Goal: Navigation & Orientation: Find specific page/section

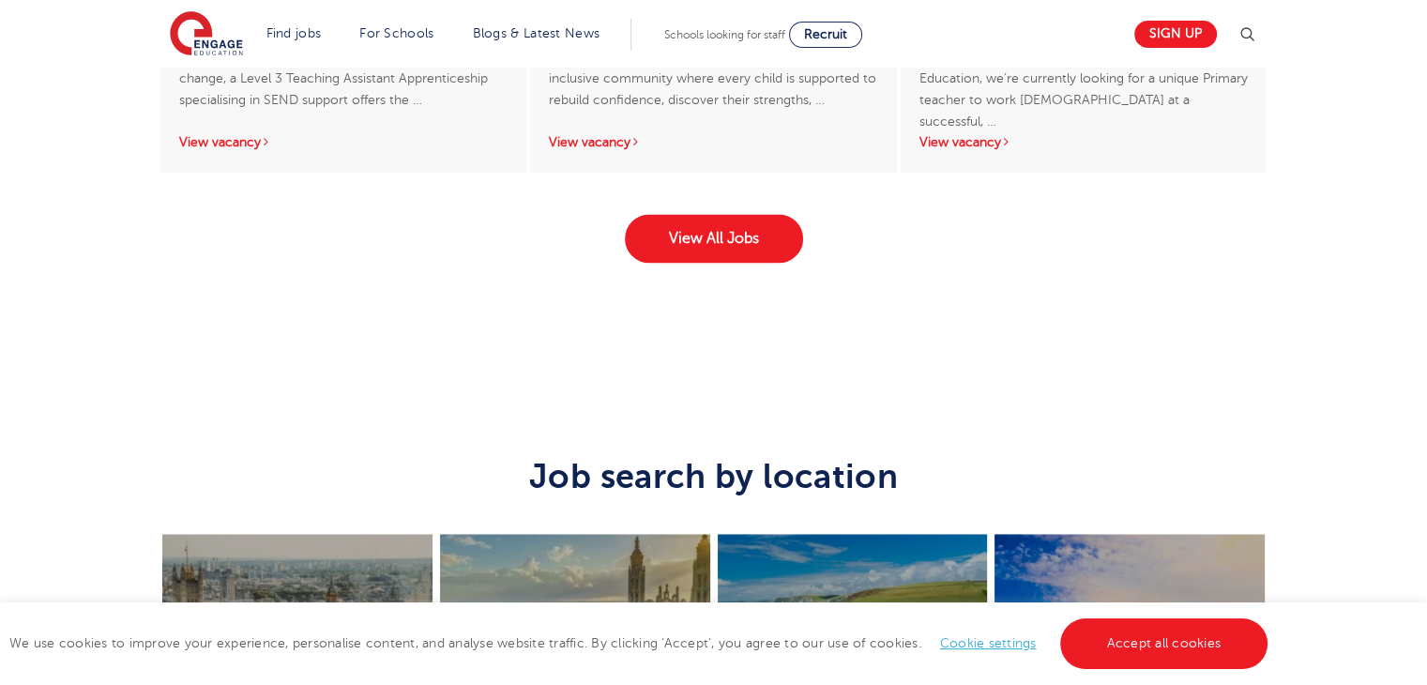
scroll to position [3191, 0]
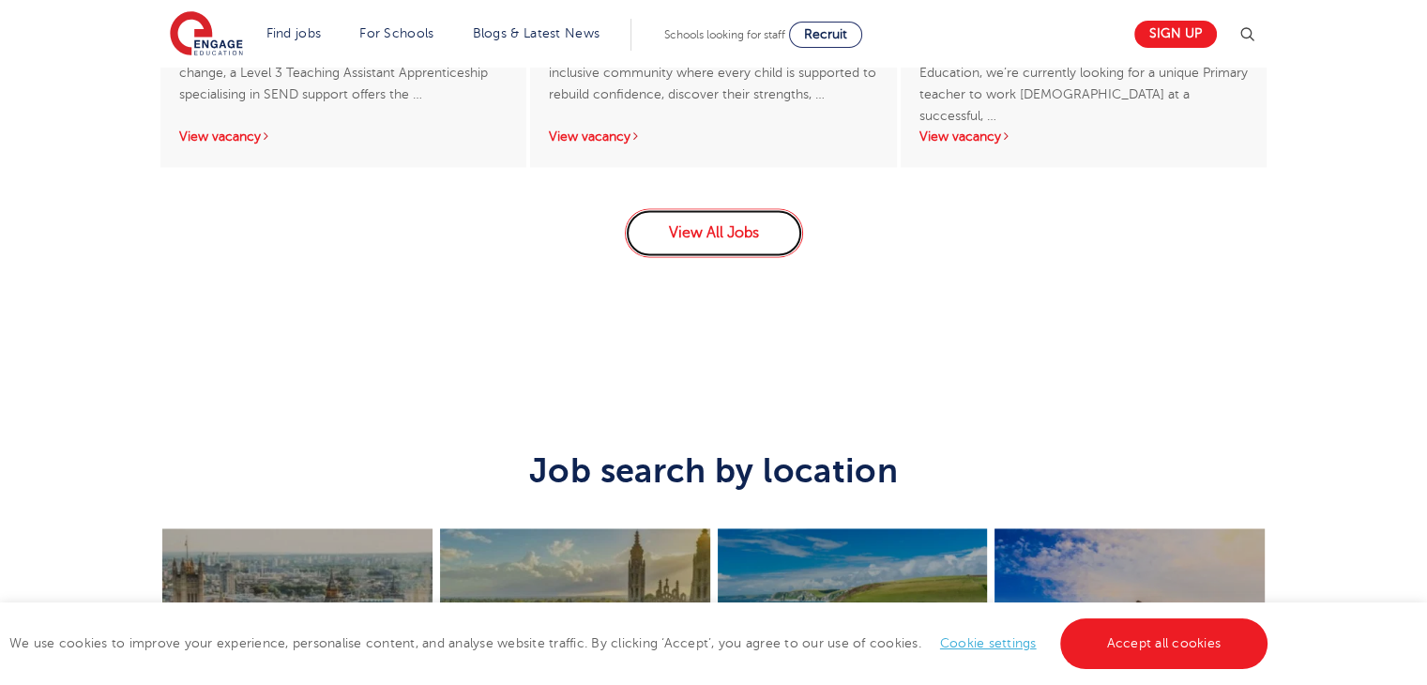
click at [733, 228] on link "View All Jobs" at bounding box center [714, 232] width 178 height 49
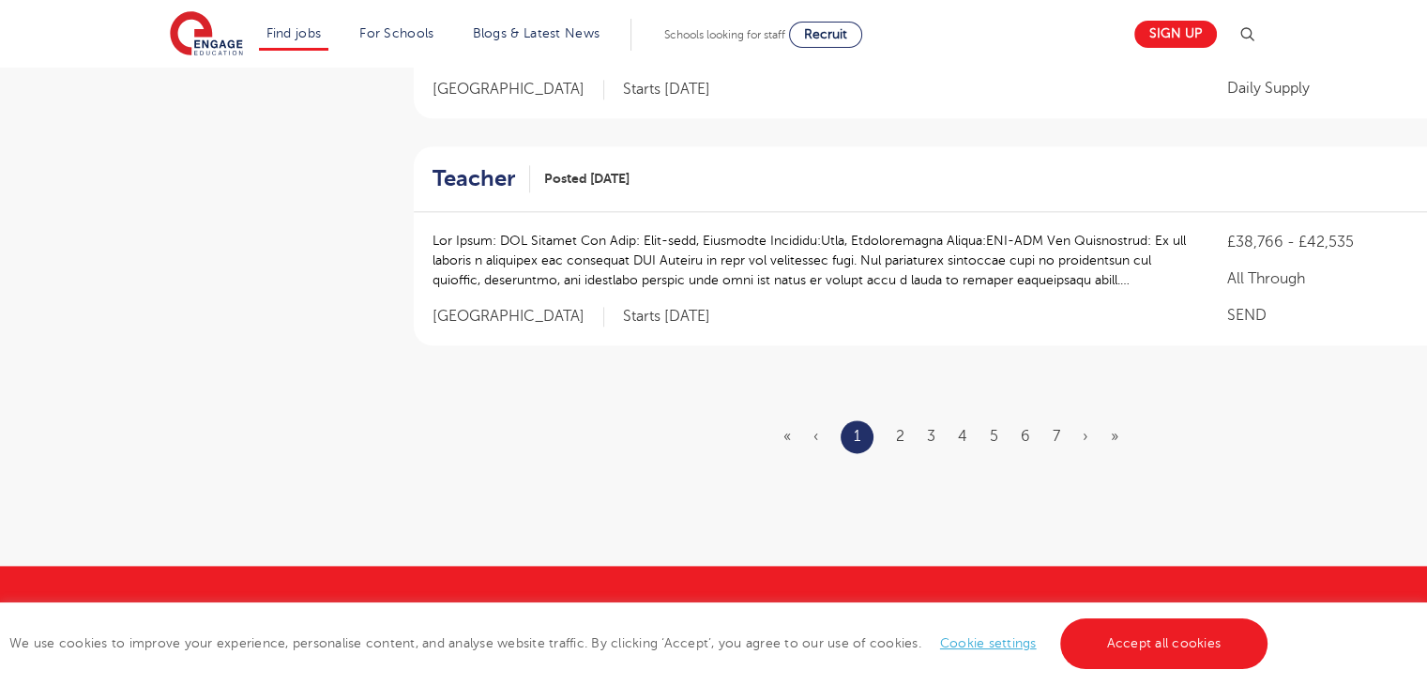
scroll to position [2631, 0]
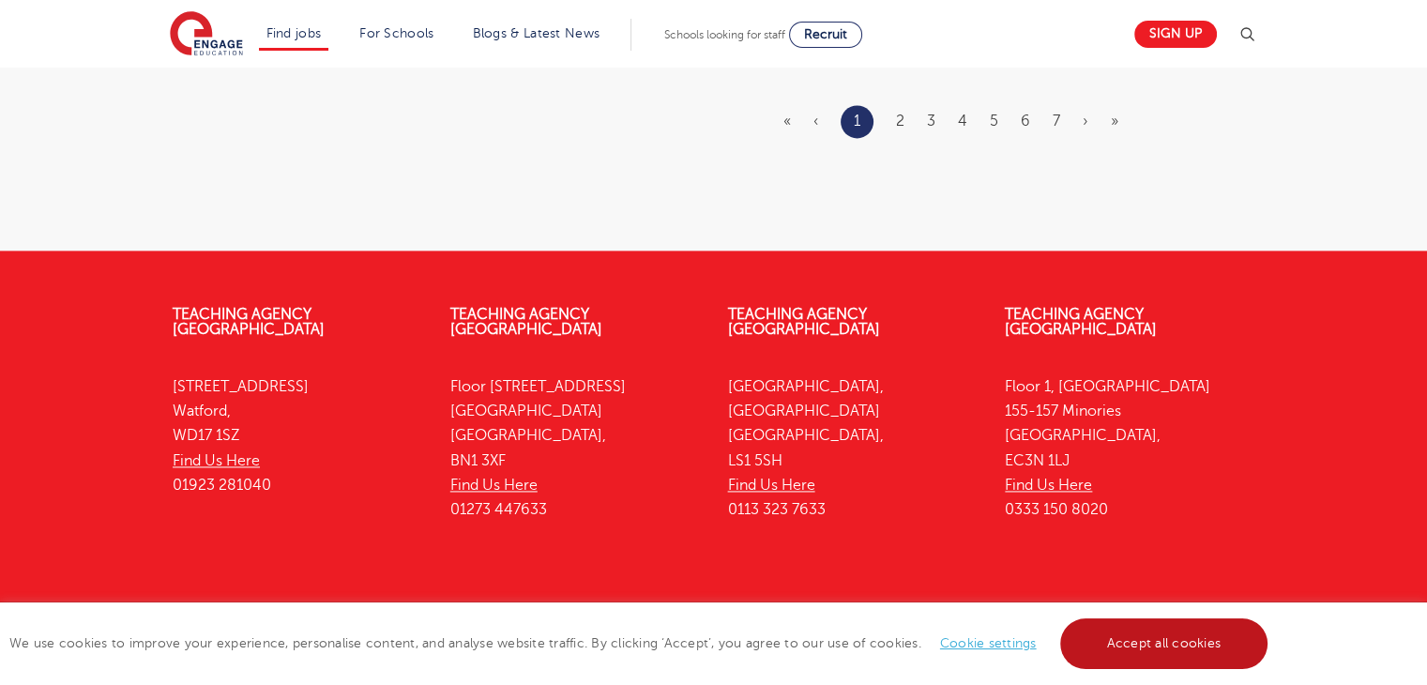
click at [1263, 653] on div "We use cookies to improve your experience, personalise content, and analyse web…" at bounding box center [713, 644] width 1427 height 83
click at [1147, 618] on link "Accept all cookies" at bounding box center [1164, 643] width 208 height 51
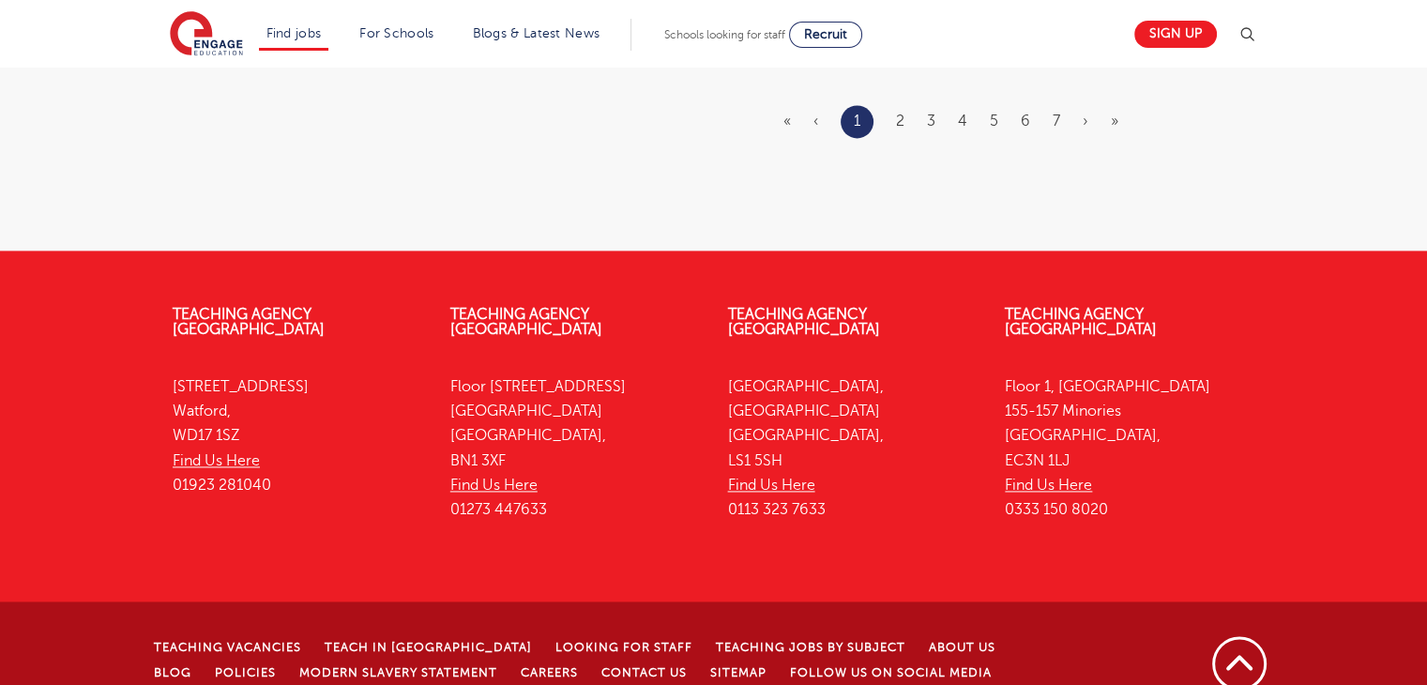
click at [521, 660] on li "Careers" at bounding box center [561, 672] width 81 height 24
click at [521, 666] on link "Careers" at bounding box center [549, 672] width 57 height 13
